Goal: Task Accomplishment & Management: Manage account settings

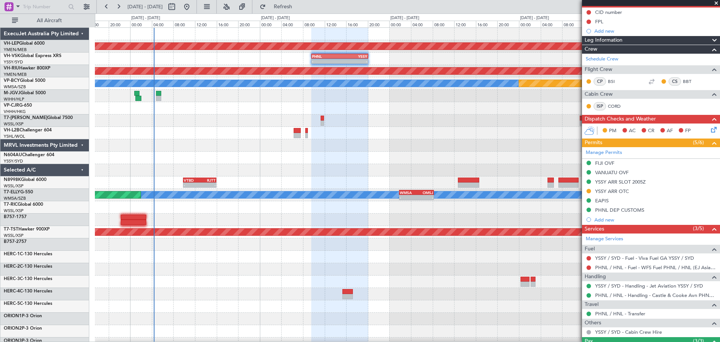
scroll to position [75, 0]
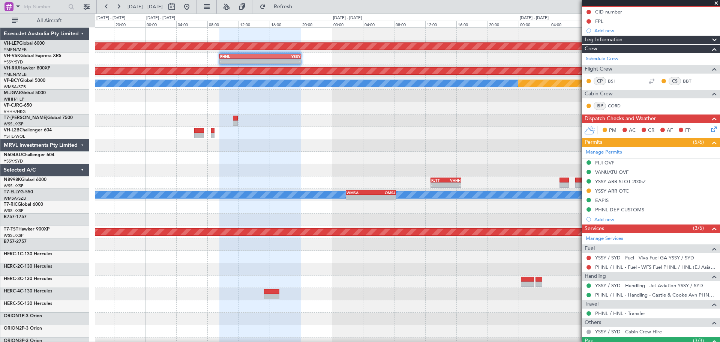
click at [372, 215] on div "Unplanned Maint Wichita (Wichita Mid-continent) - - PHNL 09:35 Z YSSY 20:05 Z P…" at bounding box center [407, 232] width 625 height 409
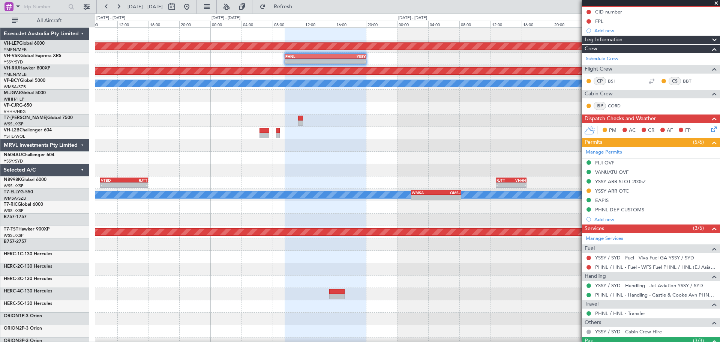
click at [264, 160] on div "Unplanned Maint Wichita (Wichita Mid-continent) - - PHNL 09:35 Z YSSY 20:05 Z P…" at bounding box center [407, 232] width 625 height 409
click at [354, 169] on div "Unplanned Maint Wichita (Wichita Mid-continent) - - PHNL 09:35 Z YSSY 20:05 Z P…" at bounding box center [407, 232] width 625 height 409
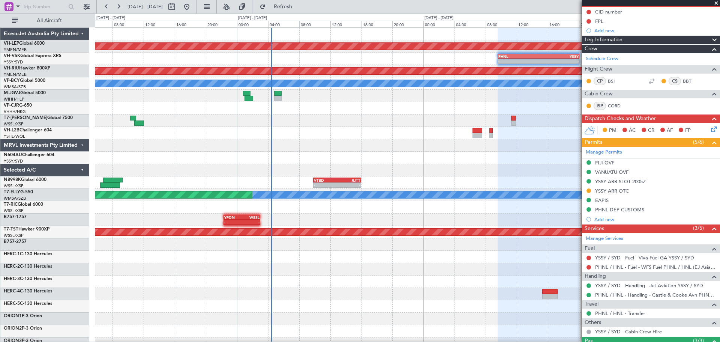
click at [367, 167] on div "Unplanned Maint Wichita (Wichita Mid-continent) - - PHNL 09:35 Z YSSY 20:05 Z P…" at bounding box center [407, 232] width 625 height 409
click at [279, 159] on div at bounding box center [407, 158] width 625 height 12
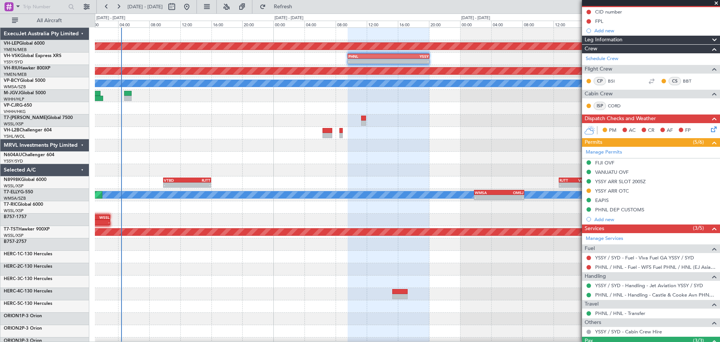
click at [212, 159] on div "Unplanned Maint Wichita (Wichita Mid-continent) - - PHNL 09:35 Z YSSY 20:05 Z P…" at bounding box center [407, 232] width 625 height 409
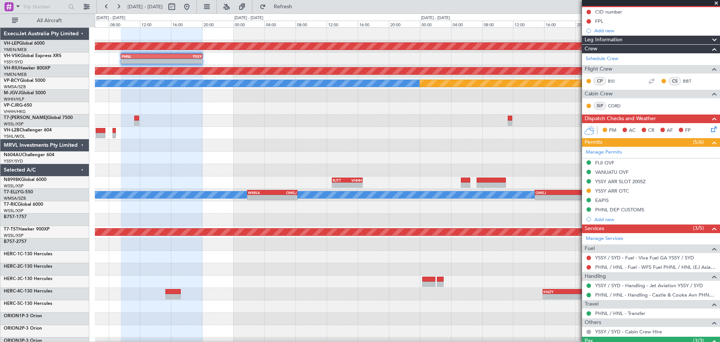
click at [257, 156] on div "Unplanned Maint Wichita (Wichita Mid-continent) - - PHNL 09:35 Z YSSY 20:05 Z P…" at bounding box center [407, 232] width 625 height 409
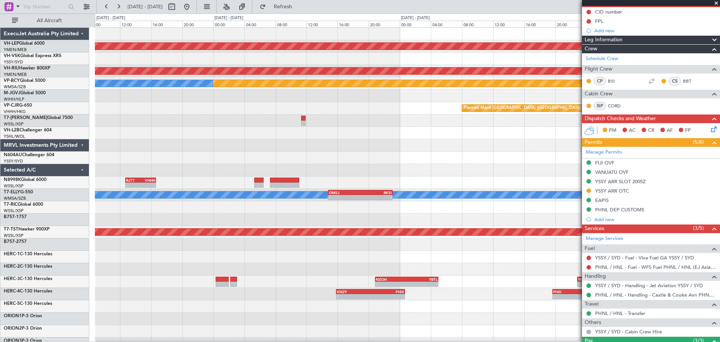
click at [174, 153] on div "Unplanned Maint Wichita (Wichita Mid-continent) PHNL 09:35 Z YSSY 20:05 Z - - P…" at bounding box center [407, 232] width 625 height 409
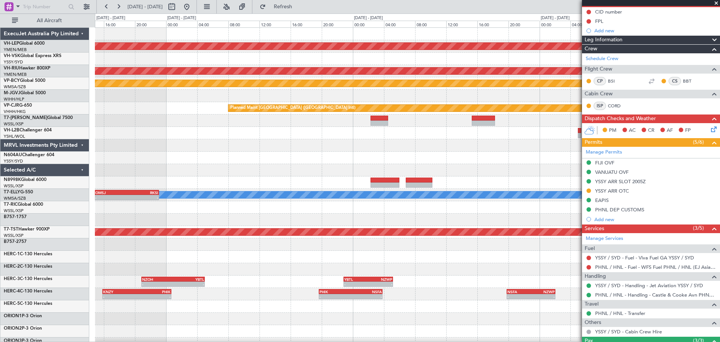
click at [227, 156] on div "Unplanned Maint Wichita (Wichita Mid-continent) Planned Maint [GEOGRAPHIC_DATA]…" at bounding box center [407, 232] width 625 height 409
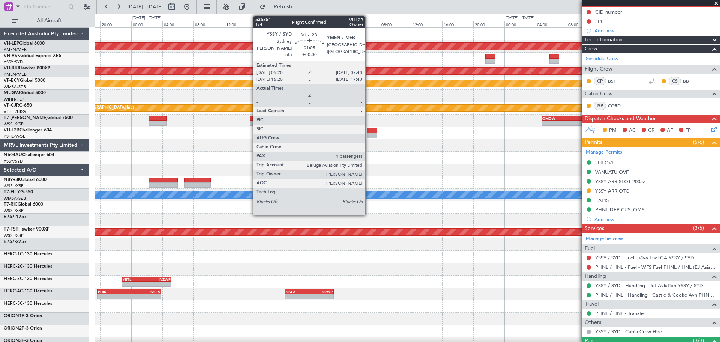
click at [369, 131] on div at bounding box center [372, 130] width 11 height 5
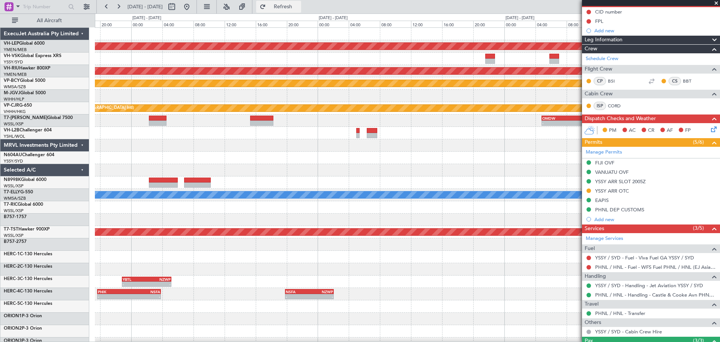
click at [299, 5] on span "Refresh" at bounding box center [283, 6] width 32 height 5
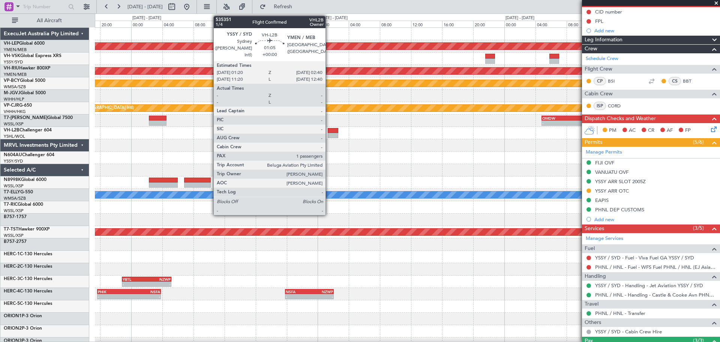
click at [329, 132] on div at bounding box center [333, 130] width 11 height 5
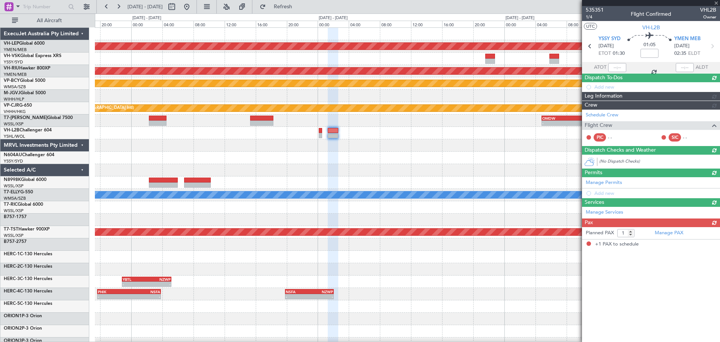
scroll to position [0, 0]
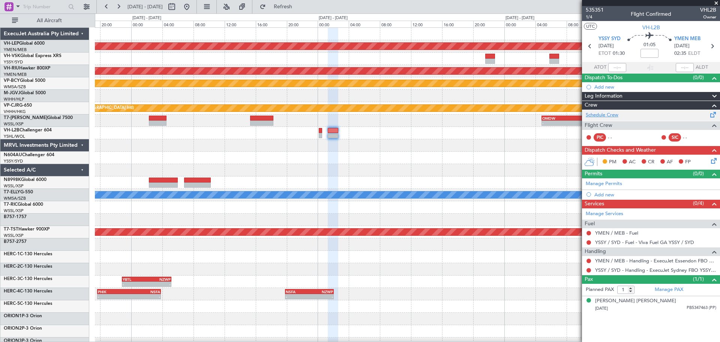
click at [609, 114] on link "Schedule Crew" at bounding box center [602, 115] width 33 height 8
click at [299, 5] on span "Refresh" at bounding box center [283, 6] width 32 height 5
click at [715, 2] on span at bounding box center [717, 3] width 8 height 7
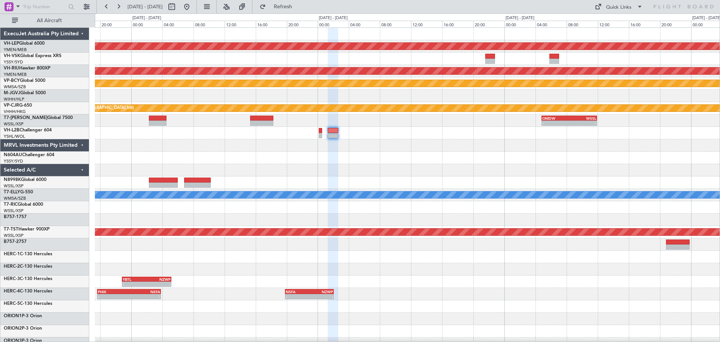
type input "0"
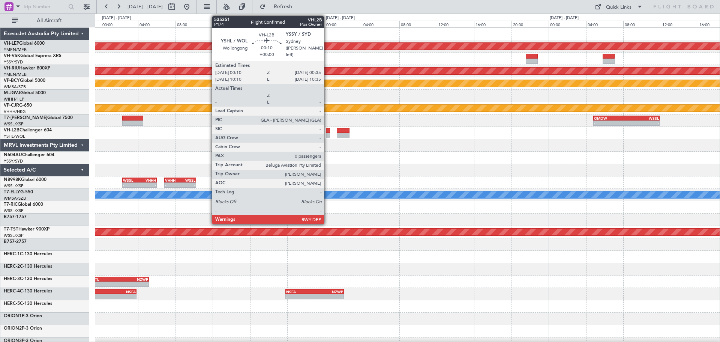
click at [327, 132] on div at bounding box center [328, 130] width 4 height 5
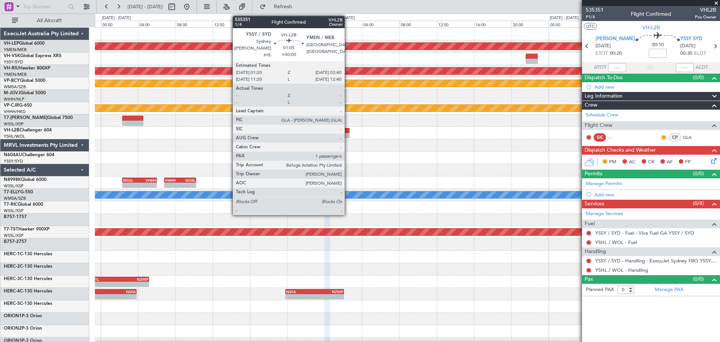
click at [348, 129] on div at bounding box center [343, 130] width 13 height 5
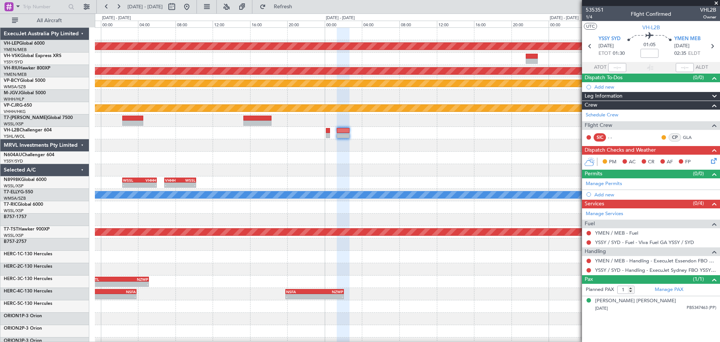
click at [321, 141] on div "Unplanned Maint Wichita (Wichita Mid-continent) Planned Maint [GEOGRAPHIC_DATA]…" at bounding box center [407, 232] width 625 height 409
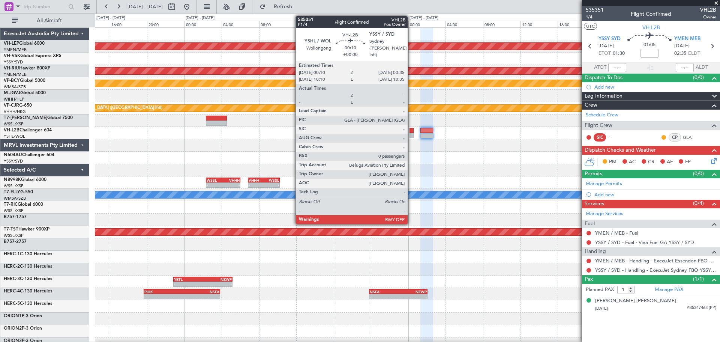
click at [411, 133] on div at bounding box center [412, 135] width 4 height 5
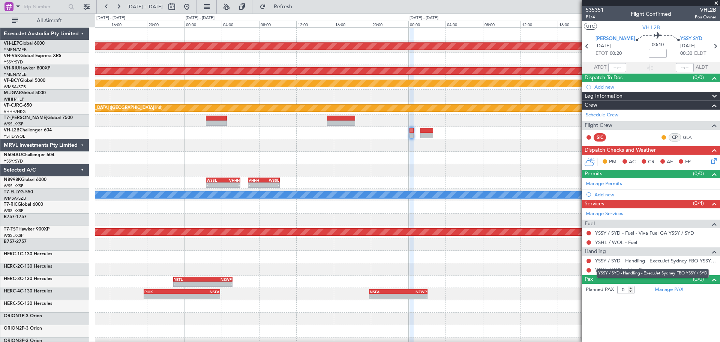
click at [622, 271] on div "YSSY / SYD - Handling - ExecuJet Sydney FBO YSSY / SYD" at bounding box center [653, 273] width 112 height 9
click at [613, 271] on link "YSHL / WOL - Handling" at bounding box center [621, 270] width 53 height 6
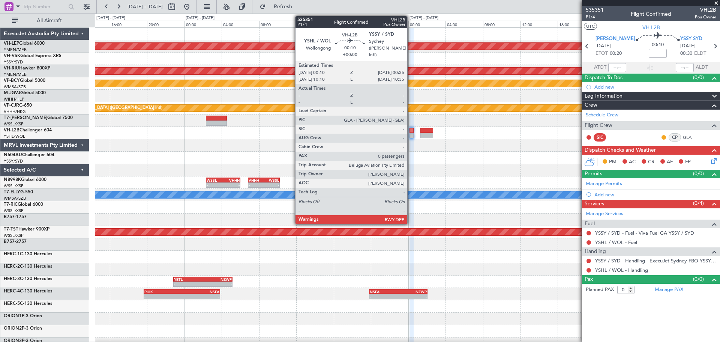
click at [411, 130] on div at bounding box center [412, 130] width 4 height 5
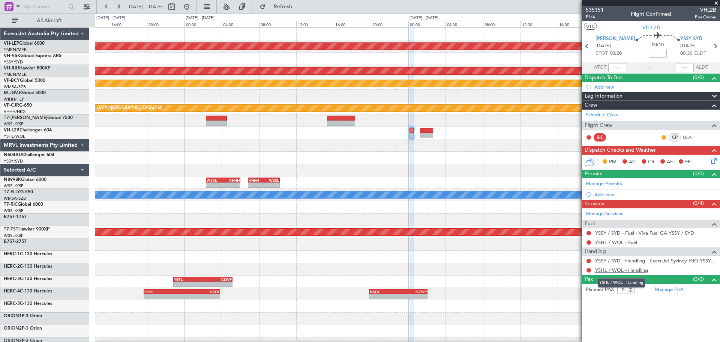
click at [603, 269] on link "YSHL / WOL - Handling" at bounding box center [621, 270] width 53 height 6
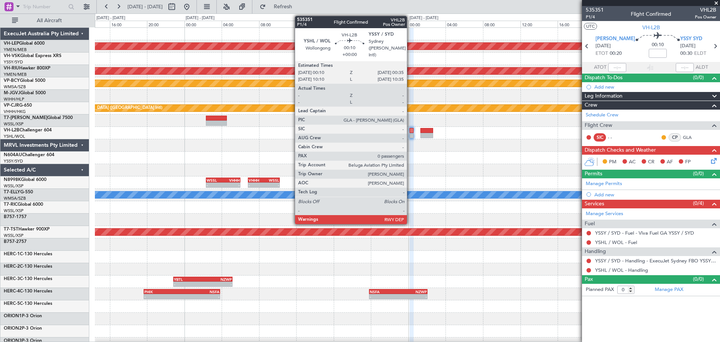
click at [410, 136] on div at bounding box center [412, 135] width 4 height 5
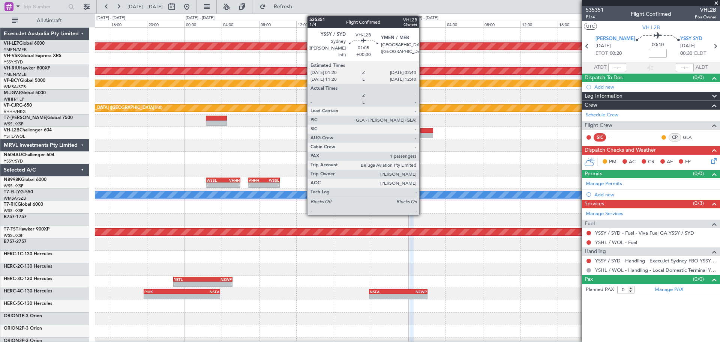
click at [423, 135] on div at bounding box center [427, 135] width 13 height 5
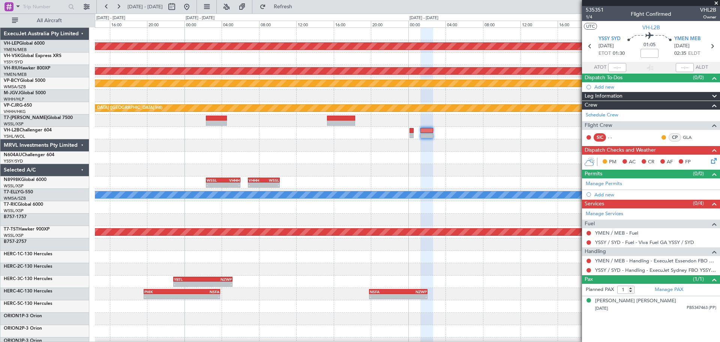
click at [360, 172] on div "Unplanned Maint Wichita (Wichita Mid-continent) Planned Maint [GEOGRAPHIC_DATA]…" at bounding box center [407, 232] width 625 height 409
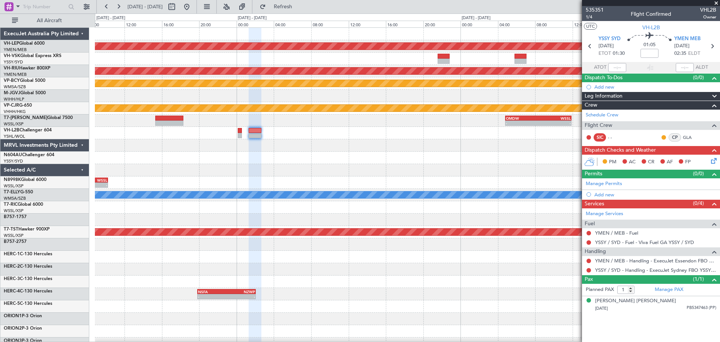
click at [327, 197] on div "Unplanned Maint Wichita (Wichita Mid-continent) Planned Maint [GEOGRAPHIC_DATA]…" at bounding box center [407, 232] width 625 height 409
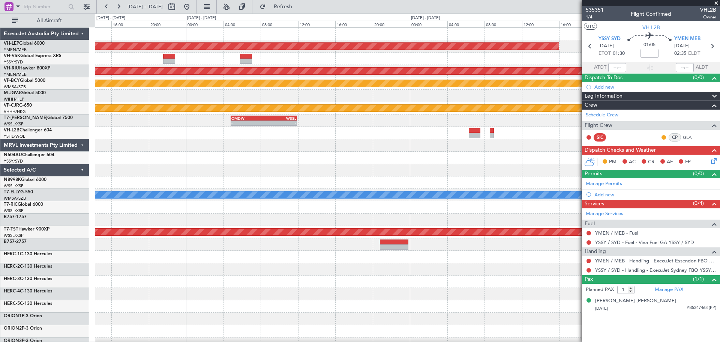
click at [319, 201] on div "Unplanned Maint Wichita (Wichita Mid-continent) Planned Maint [GEOGRAPHIC_DATA]…" at bounding box center [407, 232] width 625 height 409
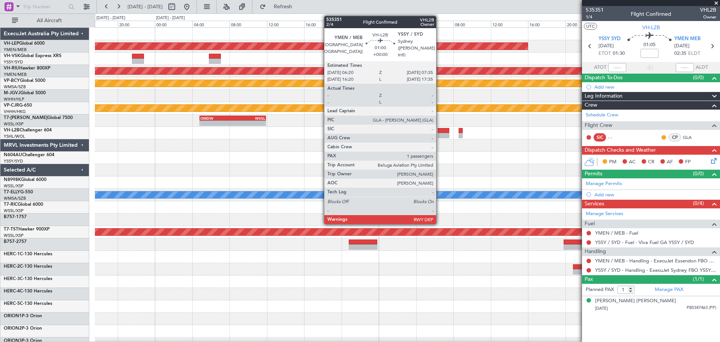
click at [440, 133] on div at bounding box center [444, 135] width 12 height 5
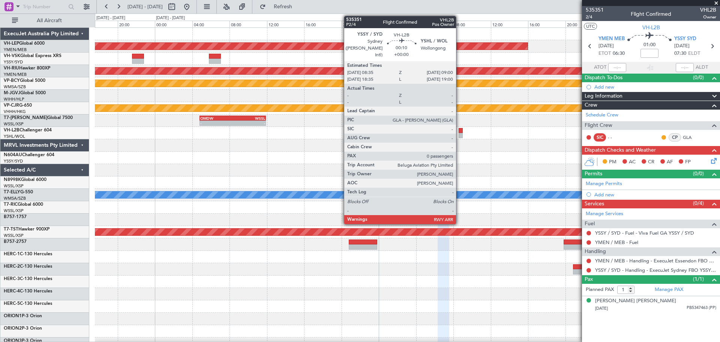
click at [460, 131] on div at bounding box center [461, 130] width 4 height 5
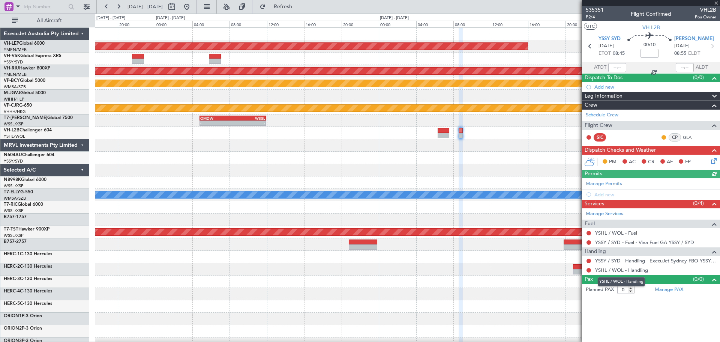
click at [623, 271] on link "YSHL / WOL - Handling" at bounding box center [621, 270] width 53 height 6
click at [354, 170] on div "Unplanned Maint Wichita (Wichita Mid-continent) Planned Maint [GEOGRAPHIC_DATA]…" at bounding box center [407, 232] width 625 height 409
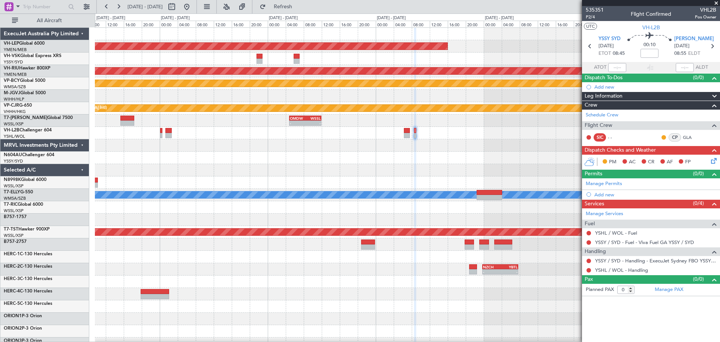
click at [244, 161] on div "Unplanned Maint Wichita (Wichita Mid-continent) Planned Maint [GEOGRAPHIC_DATA]…" at bounding box center [407, 232] width 625 height 409
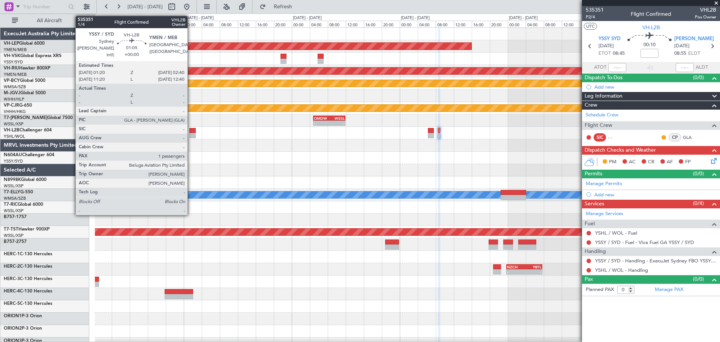
click at [191, 132] on div at bounding box center [192, 130] width 6 height 5
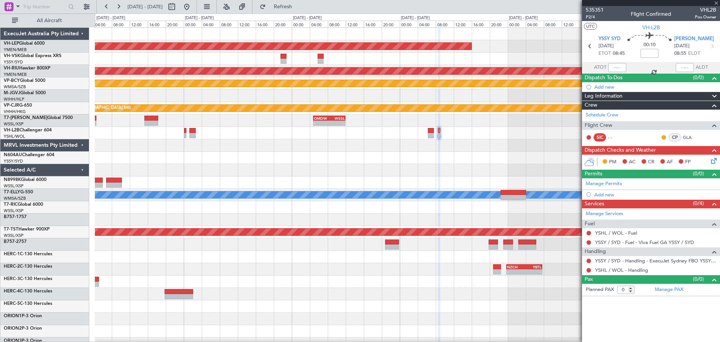
type input "1"
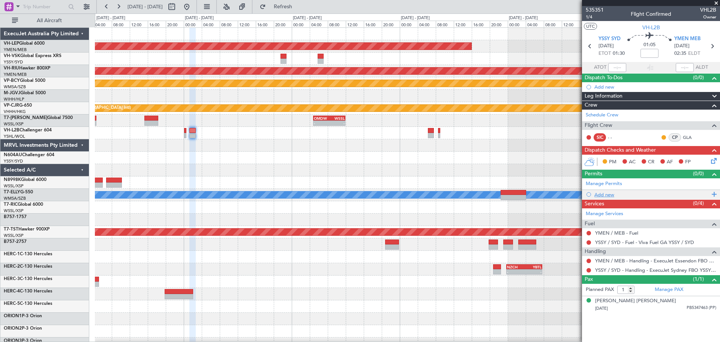
click at [606, 193] on div "Add new" at bounding box center [652, 194] width 115 height 6
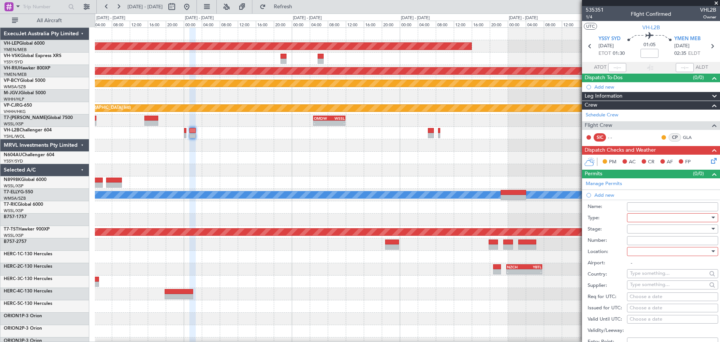
click at [623, 216] on label "Type:" at bounding box center [607, 218] width 39 height 8
click at [635, 218] on div at bounding box center [670, 217] width 80 height 11
click at [640, 287] on span "Slot" at bounding box center [670, 288] width 79 height 11
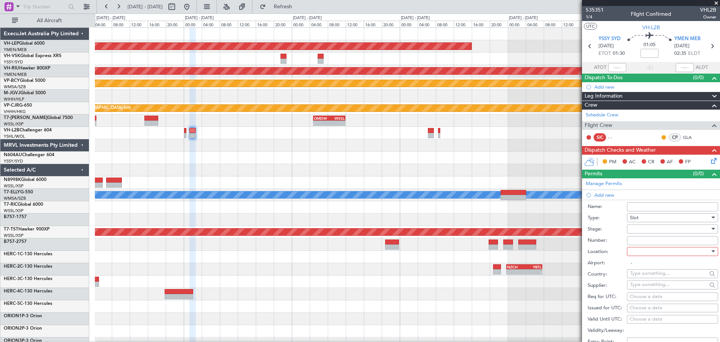
click at [638, 230] on div at bounding box center [670, 228] width 80 height 11
click at [634, 289] on span "Received OK" at bounding box center [670, 288] width 79 height 11
click at [640, 252] on div at bounding box center [670, 251] width 80 height 11
click at [638, 267] on span "Departure" at bounding box center [670, 266] width 79 height 11
type input "YSSY / SYD"
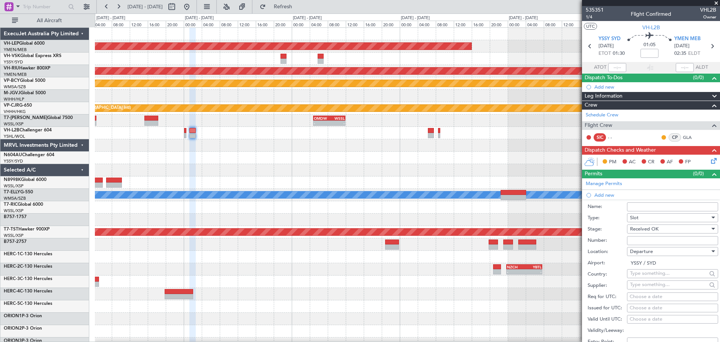
click at [640, 308] on div "Choose a date" at bounding box center [673, 308] width 86 height 8
select select "8"
select select "2025"
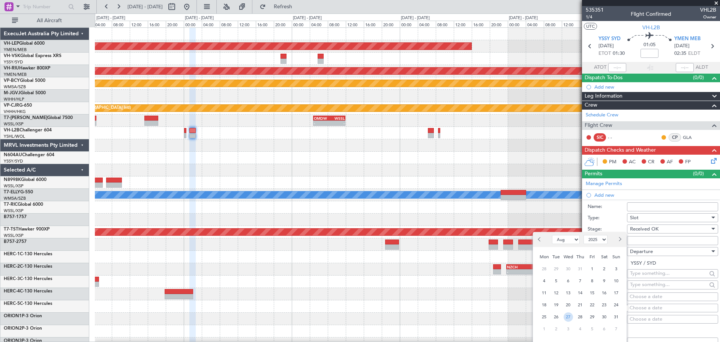
click at [569, 318] on span "27" at bounding box center [568, 316] width 9 height 9
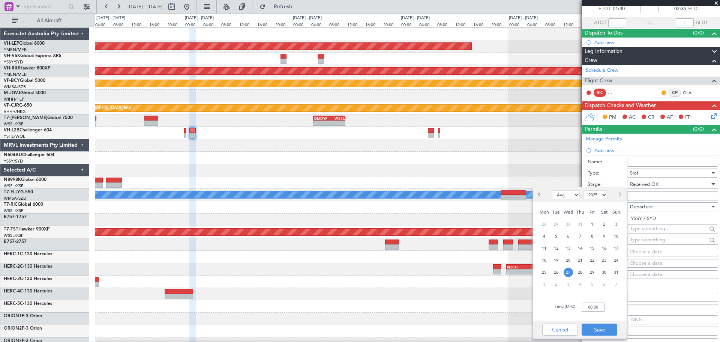
scroll to position [90, 0]
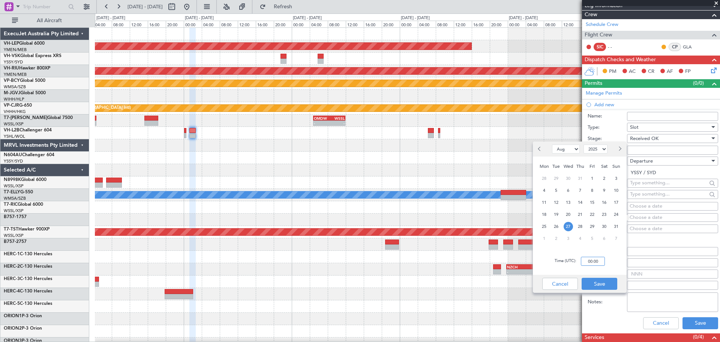
click at [604, 261] on input "00:00" at bounding box center [593, 261] width 24 height 9
type input "01:30"
click at [602, 281] on button "Save" at bounding box center [600, 284] width 36 height 12
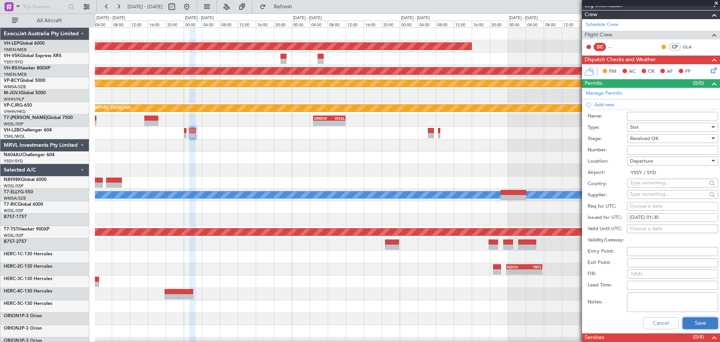
click at [693, 324] on button "Save" at bounding box center [701, 323] width 36 height 12
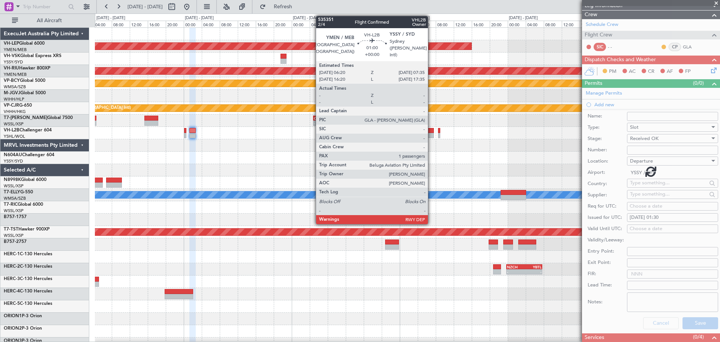
scroll to position [0, 0]
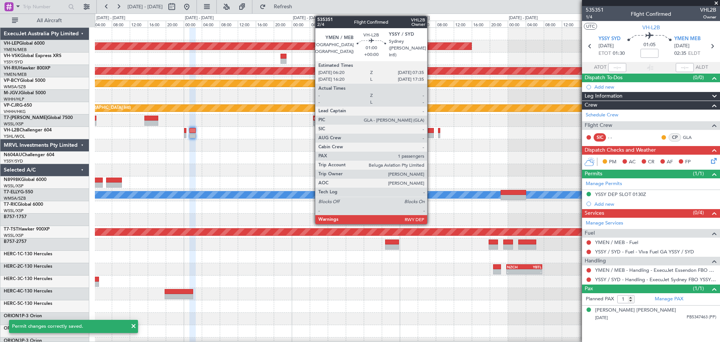
click at [431, 132] on div at bounding box center [431, 130] width 6 height 5
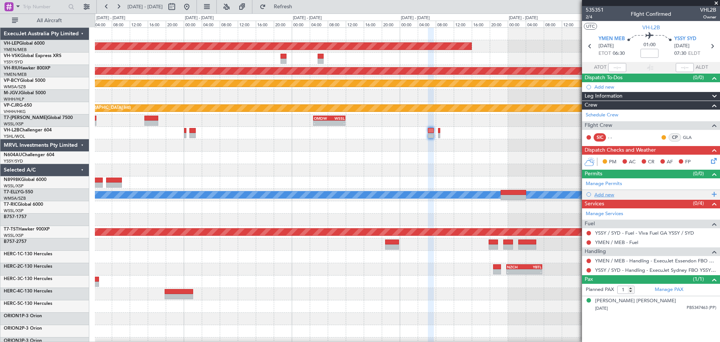
click at [601, 195] on div "Add new" at bounding box center [652, 194] width 115 height 6
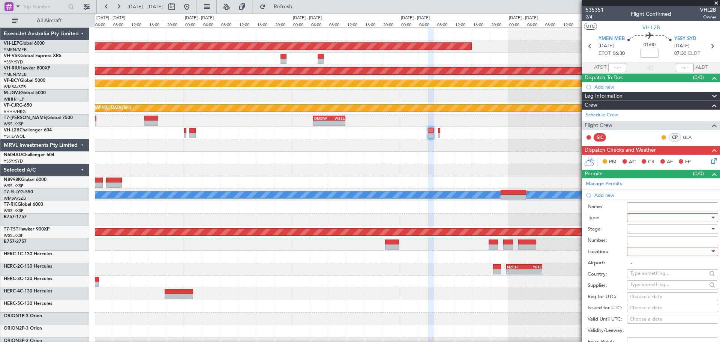
click at [642, 215] on div at bounding box center [670, 217] width 80 height 11
click at [645, 287] on span "Slot" at bounding box center [670, 287] width 79 height 11
click at [638, 231] on div at bounding box center [670, 228] width 80 height 11
click at [641, 287] on span "Received OK" at bounding box center [670, 288] width 79 height 11
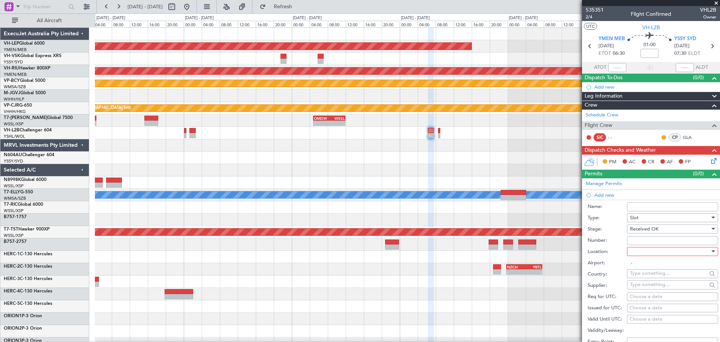
click at [646, 253] on div at bounding box center [670, 251] width 80 height 11
click at [641, 287] on span "Arrival" at bounding box center [670, 288] width 79 height 11
type input "YSSY / SYD"
click at [643, 293] on div "Choose a date" at bounding box center [673, 297] width 86 height 8
select select "8"
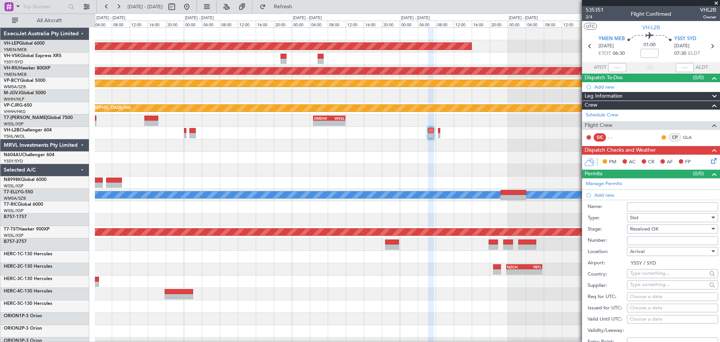
select select "2025"
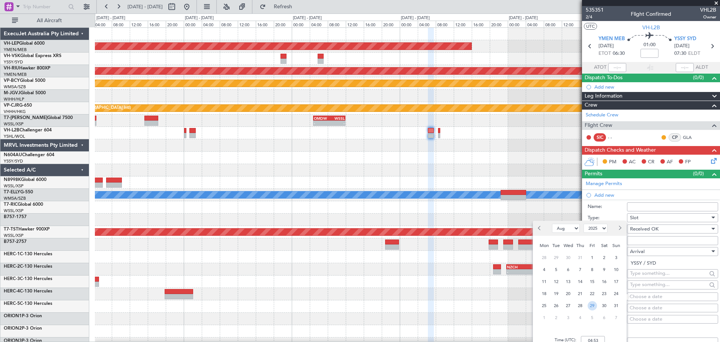
click at [594, 304] on span "29" at bounding box center [592, 305] width 9 height 9
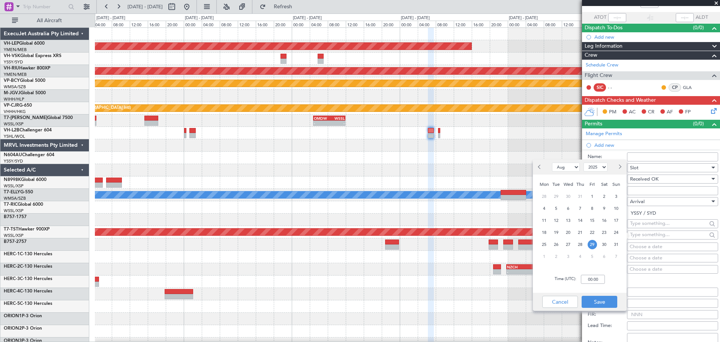
scroll to position [64, 0]
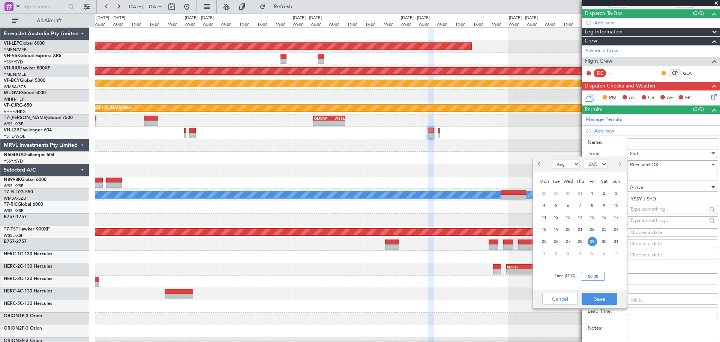
click at [599, 277] on input "00:00" at bounding box center [593, 276] width 24 height 9
type input "07:30"
click at [598, 300] on button "Save" at bounding box center [600, 299] width 36 height 12
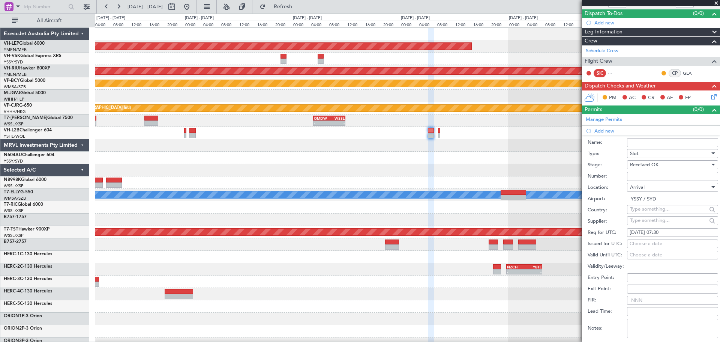
click at [651, 240] on div "Choose a date" at bounding box center [673, 244] width 86 height 8
select select "8"
select select "2025"
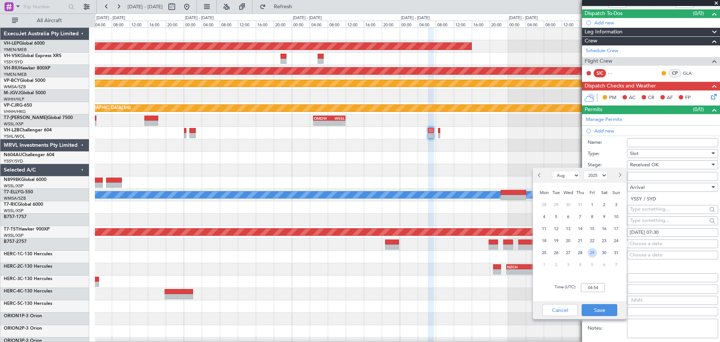
click at [591, 254] on span "29" at bounding box center [592, 252] width 9 height 9
click at [602, 289] on input "00:00" at bounding box center [593, 287] width 24 height 9
type input "07:25"
click at [597, 310] on button "Save" at bounding box center [600, 310] width 36 height 12
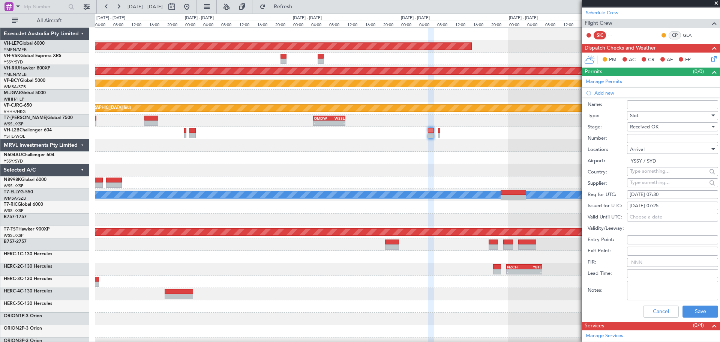
scroll to position [195, 0]
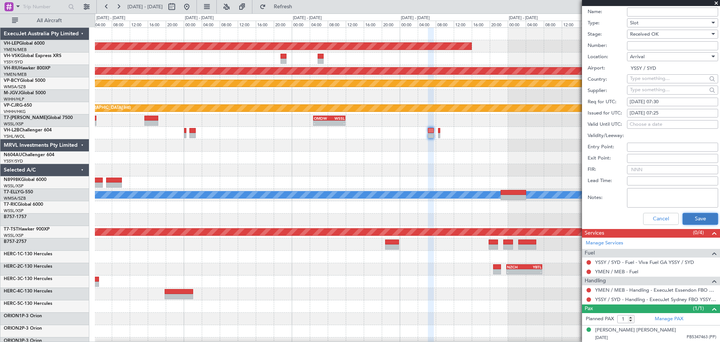
click at [695, 216] on button "Save" at bounding box center [701, 219] width 36 height 12
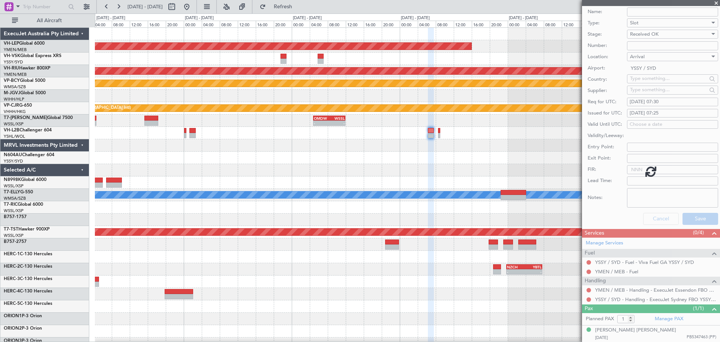
scroll to position [0, 0]
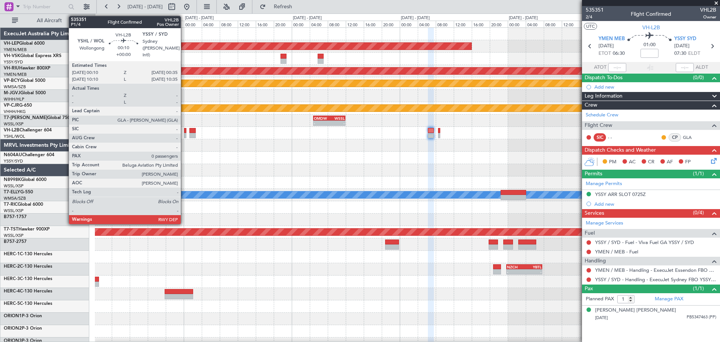
click at [184, 133] on div at bounding box center [185, 135] width 2 height 5
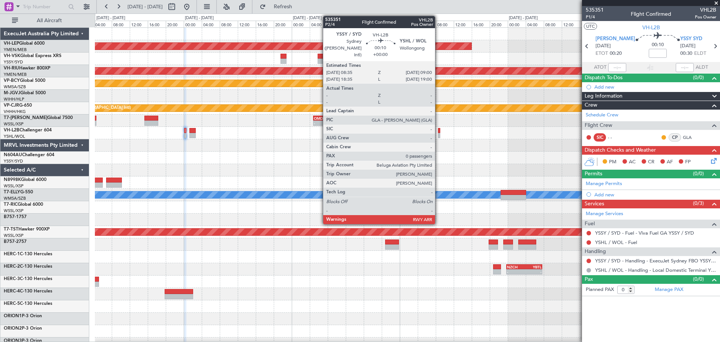
click at [439, 132] on div at bounding box center [439, 130] width 2 height 5
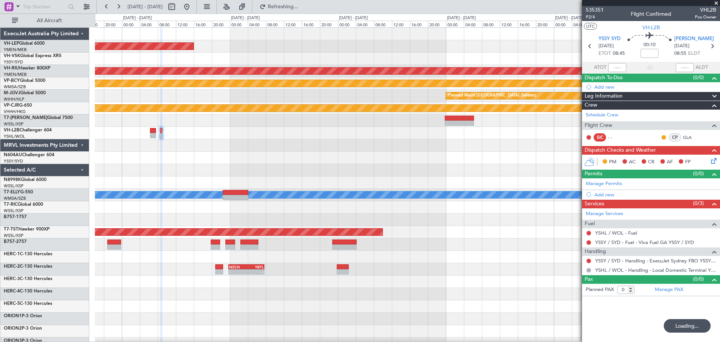
click at [262, 164] on div "Unplanned Maint Wichita (Wichita Mid-continent) Planned Maint [GEOGRAPHIC_DATA]…" at bounding box center [407, 232] width 625 height 409
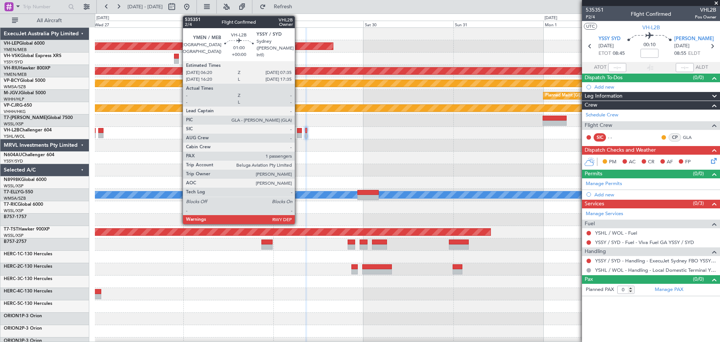
click at [298, 133] on div at bounding box center [299, 135] width 5 height 5
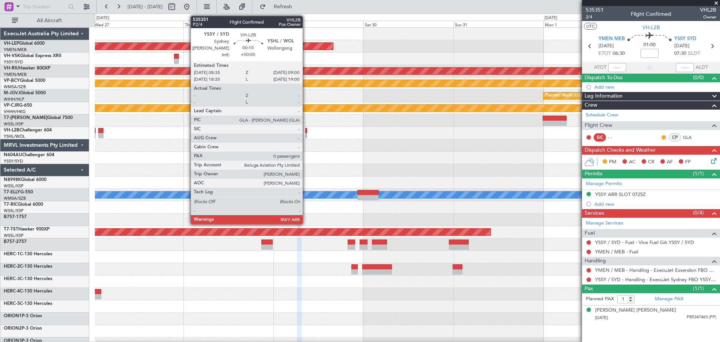
click at [306, 131] on div at bounding box center [306, 130] width 2 height 5
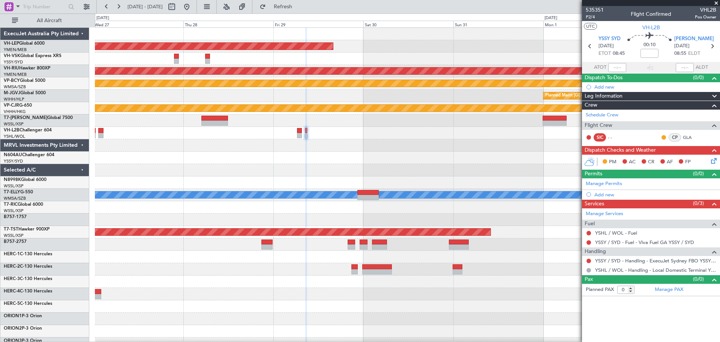
click at [291, 147] on div at bounding box center [407, 145] width 625 height 12
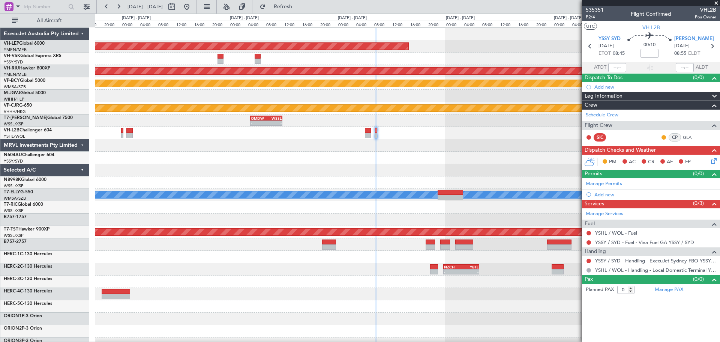
click at [384, 161] on div at bounding box center [407, 158] width 625 height 12
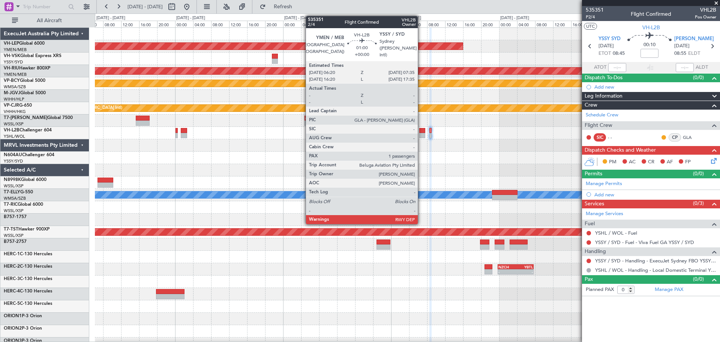
click at [421, 136] on div at bounding box center [422, 135] width 6 height 5
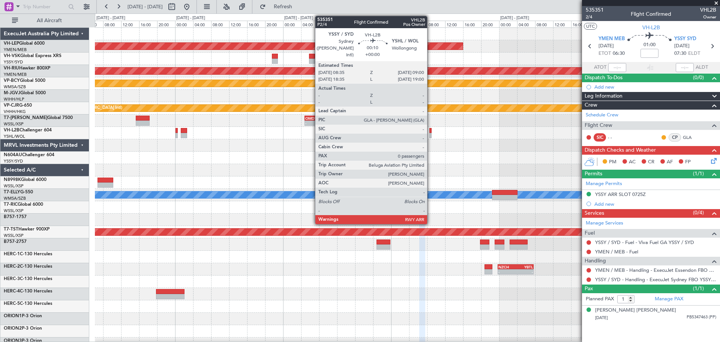
click at [431, 135] on div at bounding box center [431, 135] width 2 height 5
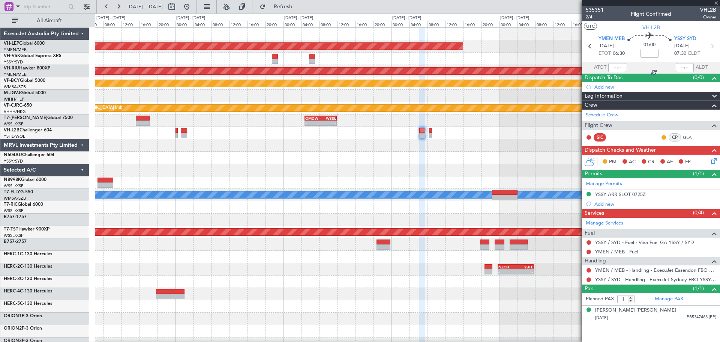
type input "0"
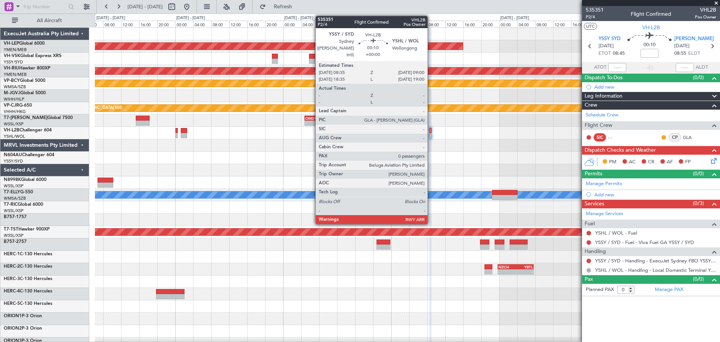
click at [431, 133] on div at bounding box center [431, 135] width 2 height 5
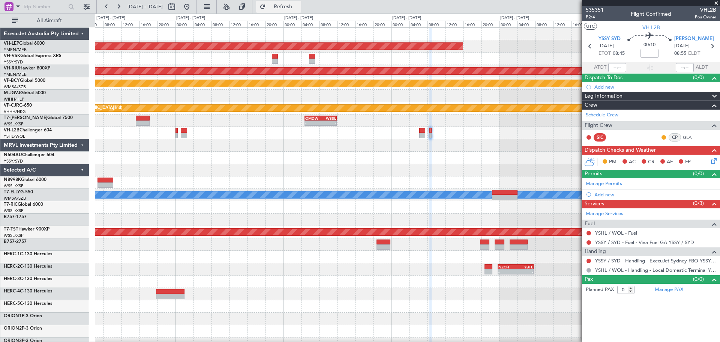
click at [293, 5] on span "Refresh" at bounding box center [283, 6] width 32 height 5
click at [178, 4] on button at bounding box center [172, 7] width 12 height 12
select select "8"
select select "2025"
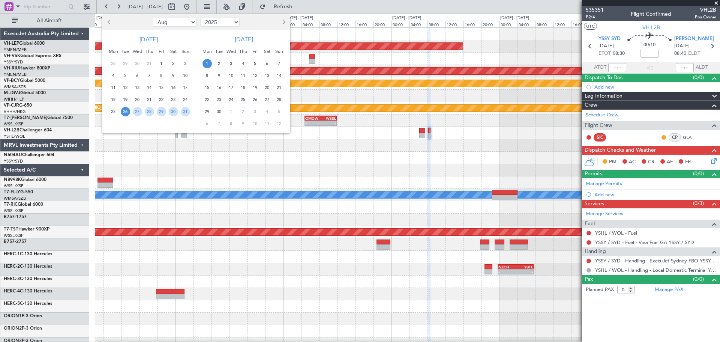
click at [387, 142] on div at bounding box center [360, 171] width 720 height 342
